Goal: Task Accomplishment & Management: Complete application form

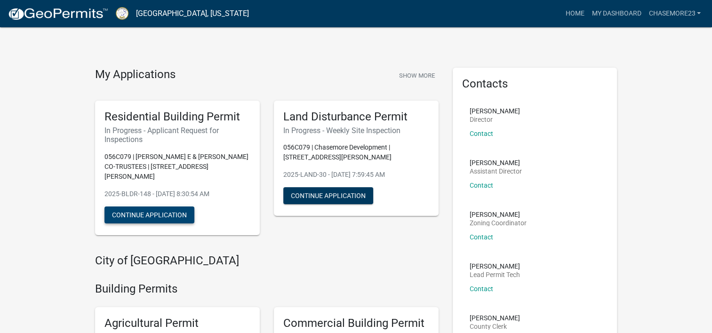
click at [159, 207] on button "Continue Application" at bounding box center [150, 215] width 90 height 17
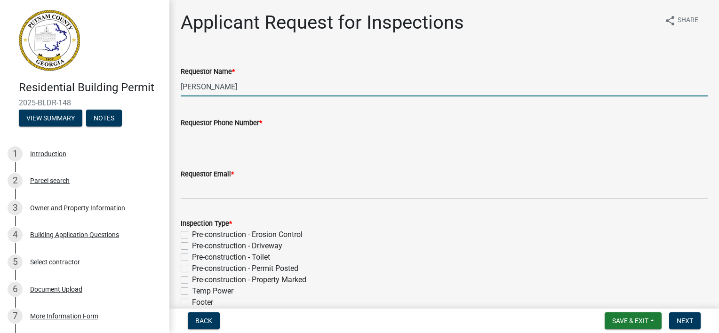
click at [241, 87] on input "[PERSON_NAME]" at bounding box center [444, 86] width 527 height 19
type input "[PERSON_NAME]"
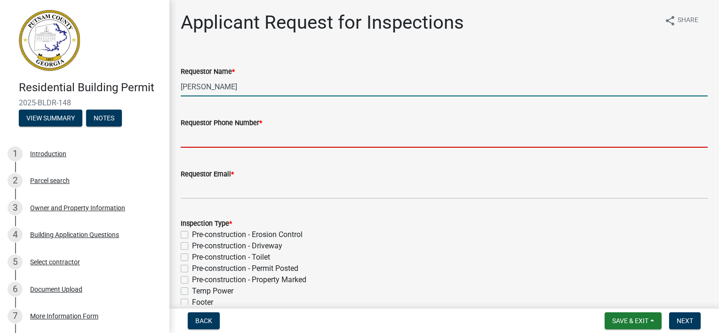
type input "6784142973"
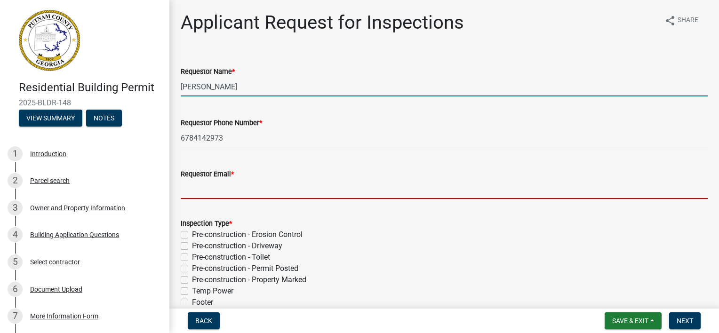
type input "[EMAIL_ADDRESS][DOMAIN_NAME]"
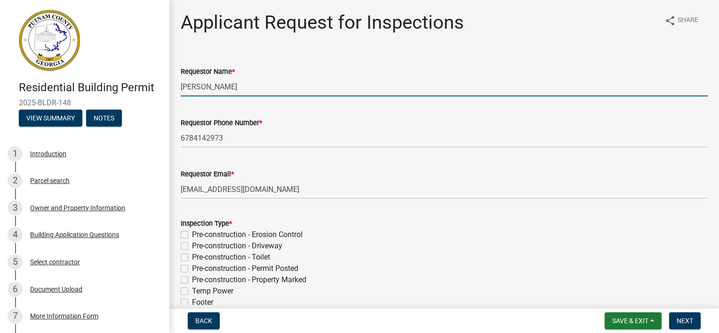
type input "[DATE]"
select select "8"
select select "2025"
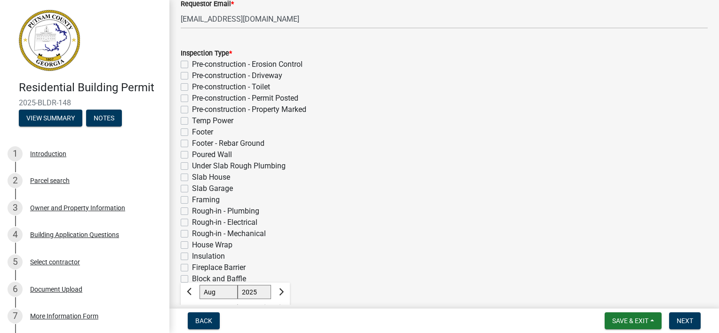
scroll to position [218, 0]
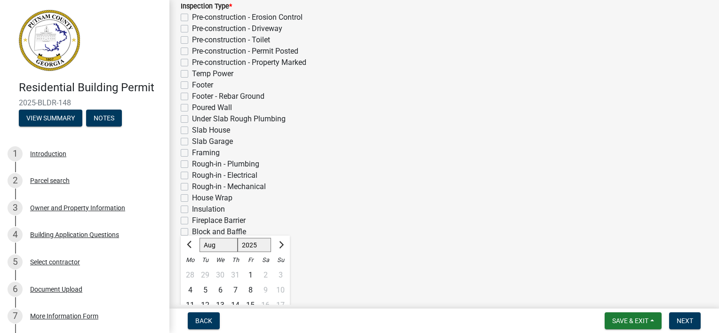
click at [192, 130] on label "Slab House" at bounding box center [211, 130] width 38 height 11
click at [192, 130] on input "Slab House" at bounding box center [195, 128] width 6 height 6
checkbox input "true"
checkbox input "false"
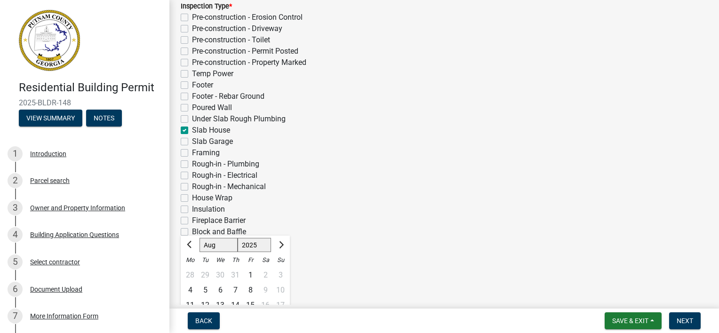
checkbox input "false"
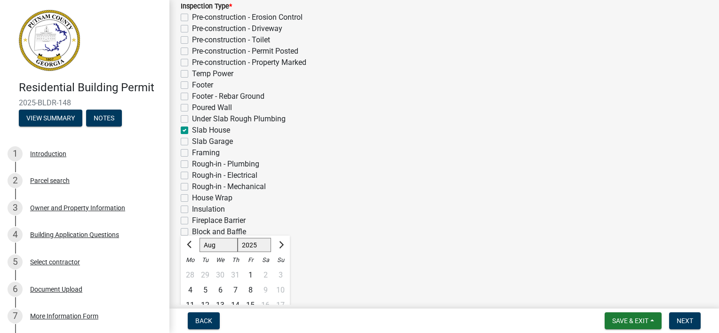
checkbox input "false"
checkbox input "true"
checkbox input "false"
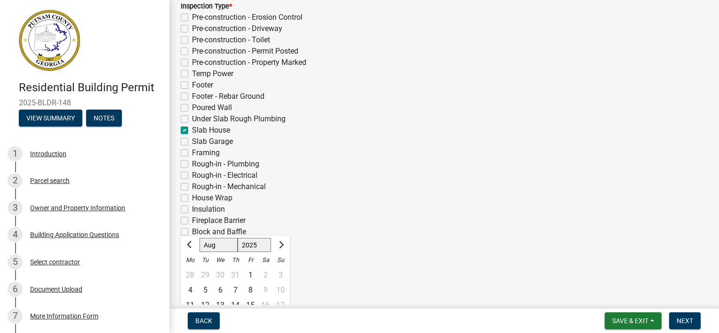
checkbox input "false"
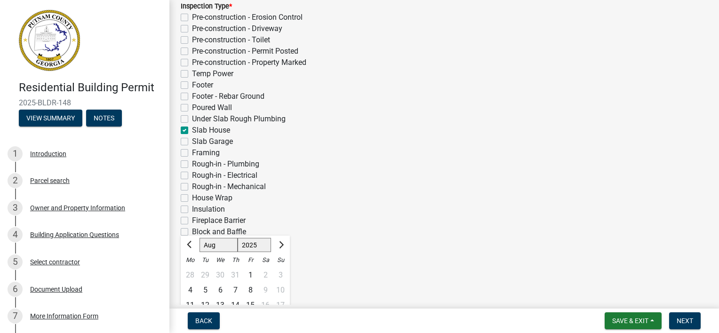
checkbox input "false"
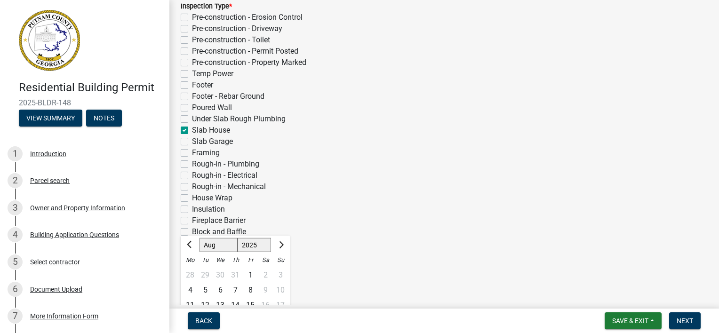
checkbox input "false"
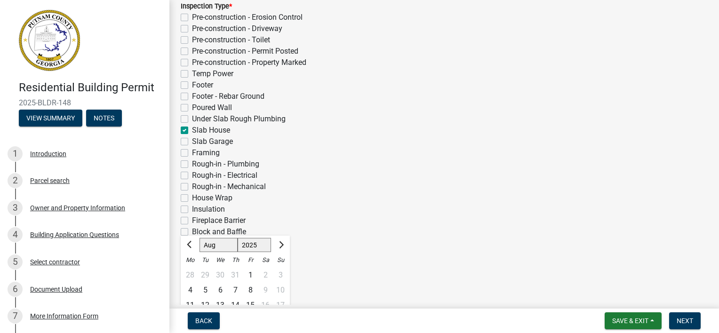
checkbox input "false"
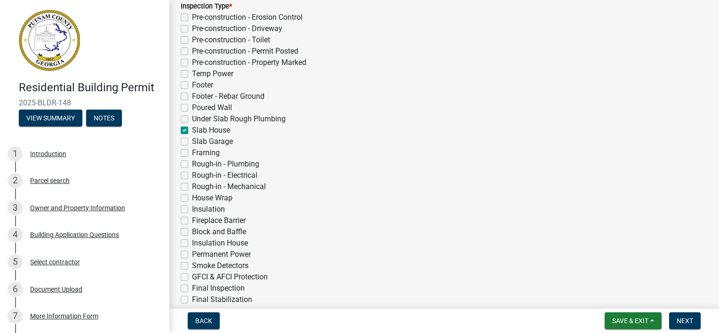
click at [192, 140] on label "Slab Garage" at bounding box center [212, 141] width 41 height 11
click at [192, 140] on input "Slab Garage" at bounding box center [195, 139] width 6 height 6
checkbox input "true"
checkbox input "false"
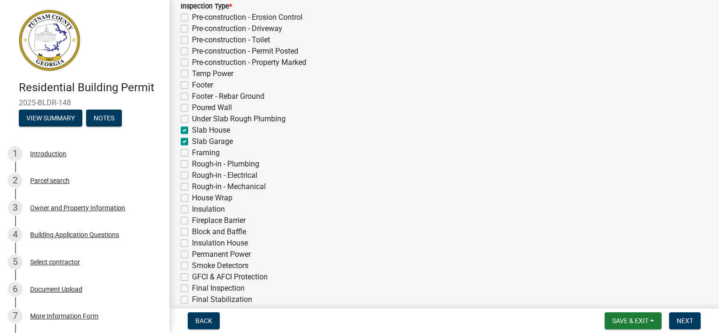
checkbox input "false"
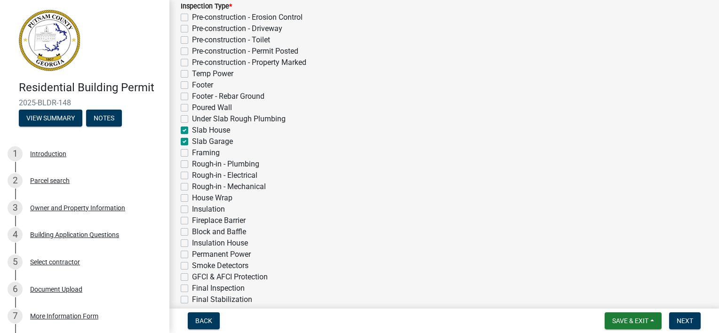
checkbox input "false"
checkbox input "true"
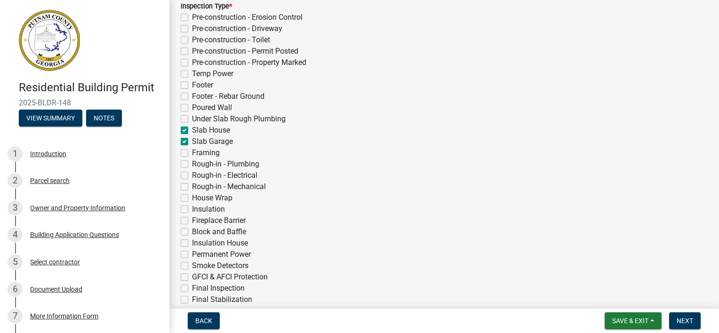
checkbox input "false"
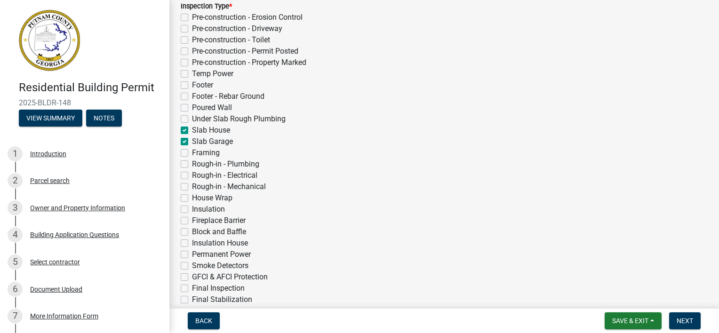
checkbox input "false"
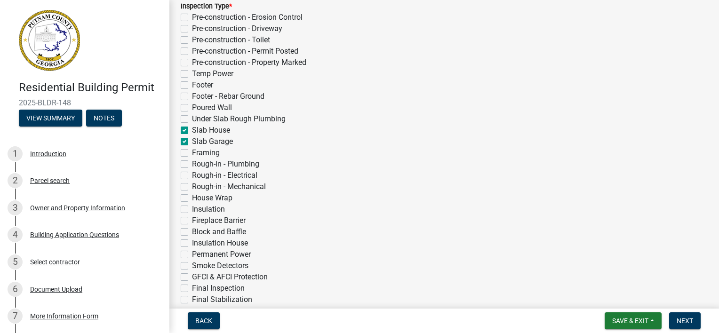
checkbox input "false"
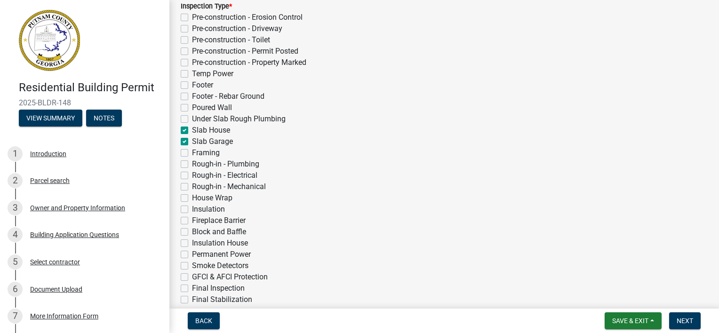
checkbox input "false"
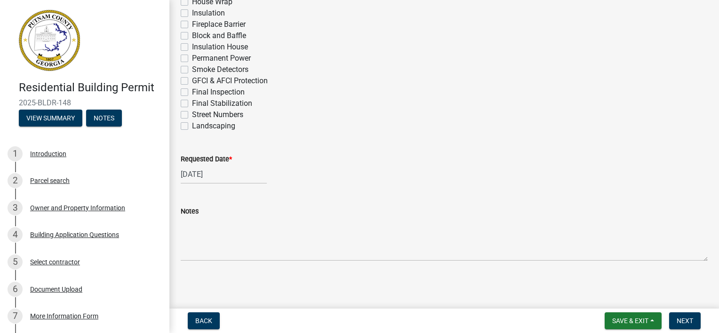
scroll to position [414, 0]
click at [228, 175] on div "[DATE]" at bounding box center [224, 173] width 86 height 19
select select "6"
select select "2025"
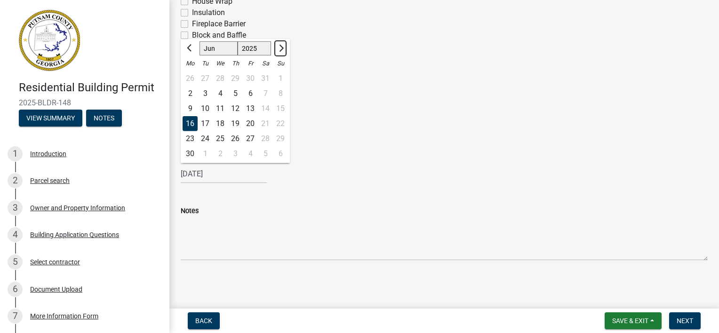
click at [282, 49] on span "Next month" at bounding box center [280, 48] width 7 height 7
select select "8"
click at [207, 124] on div "19" at bounding box center [205, 123] width 15 height 15
type input "[DATE]"
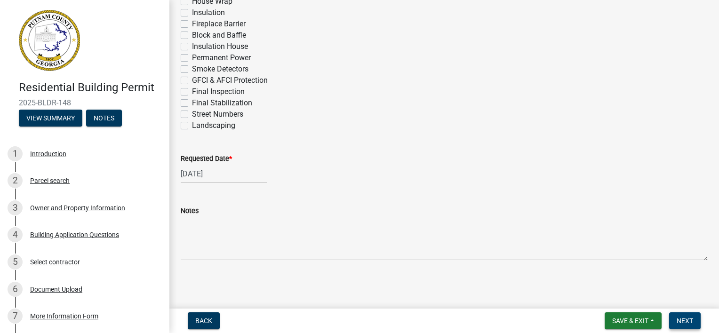
click at [687, 322] on span "Next" at bounding box center [685, 321] width 16 height 8
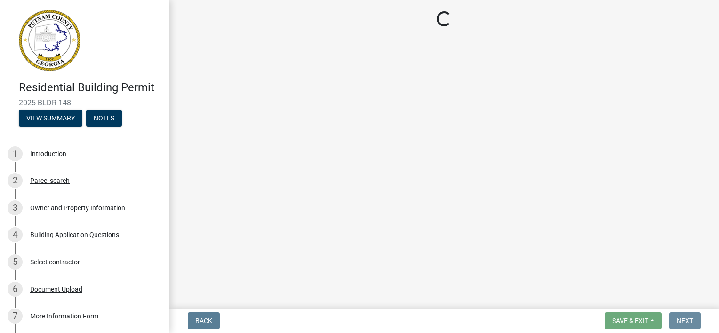
scroll to position [0, 0]
